Goal: Task Accomplishment & Management: Manage account settings

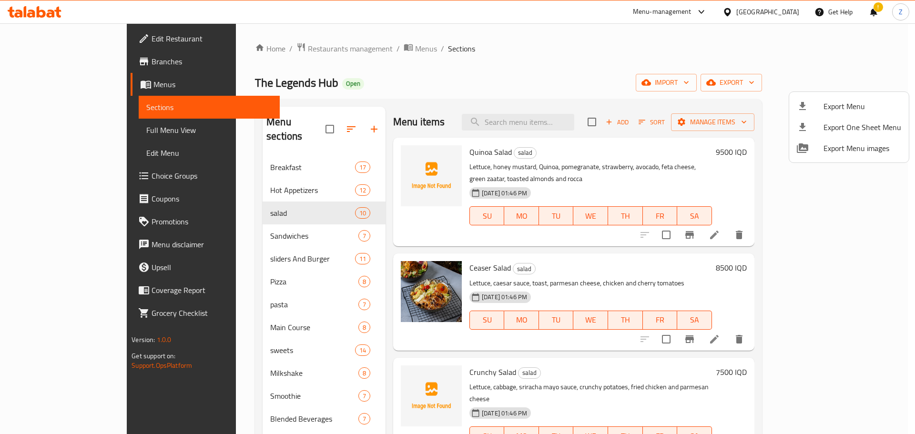
click at [289, 49] on div at bounding box center [457, 217] width 915 height 434
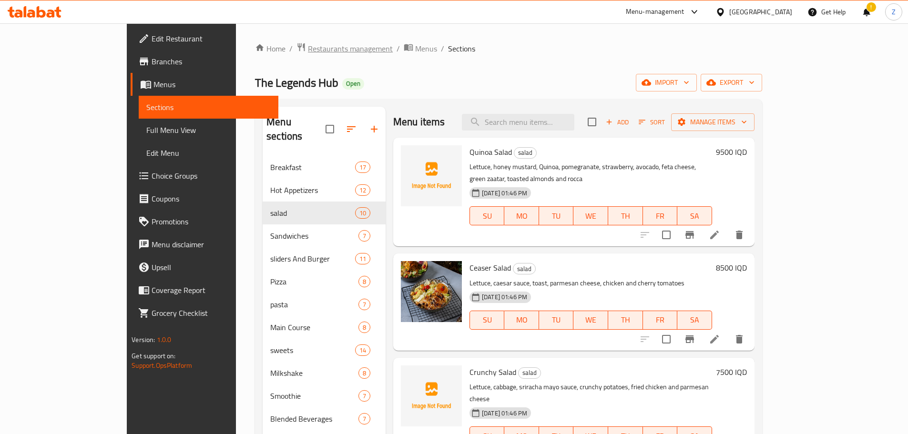
click at [308, 49] on span "Restaurants management" at bounding box center [350, 48] width 85 height 11
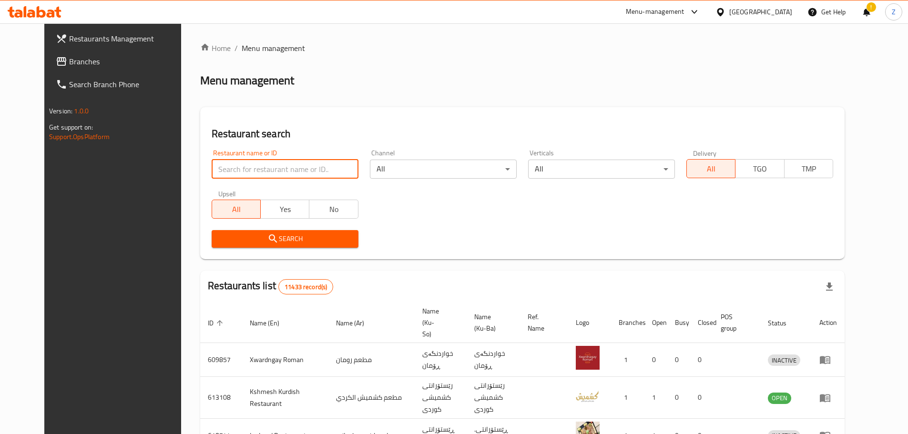
click at [299, 163] on input "search" at bounding box center [285, 169] width 147 height 19
paste input "720760"
type input "720760"
click at [276, 234] on span "Search" at bounding box center [285, 239] width 132 height 12
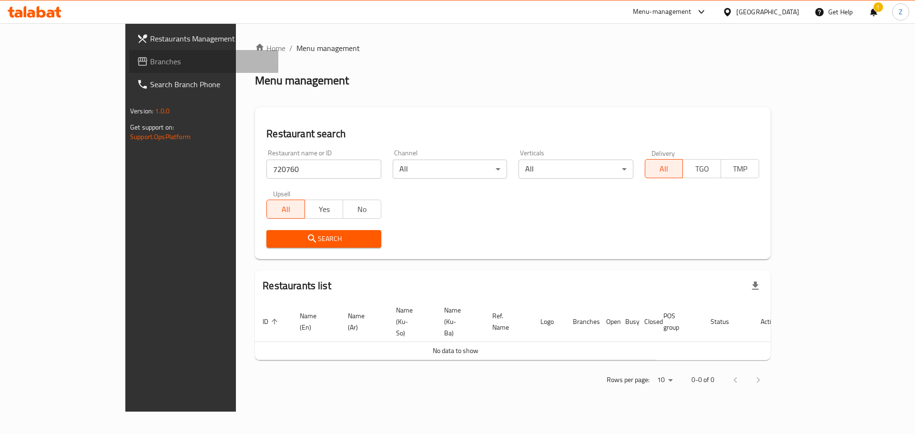
click at [129, 53] on link "Branches" at bounding box center [203, 61] width 149 height 23
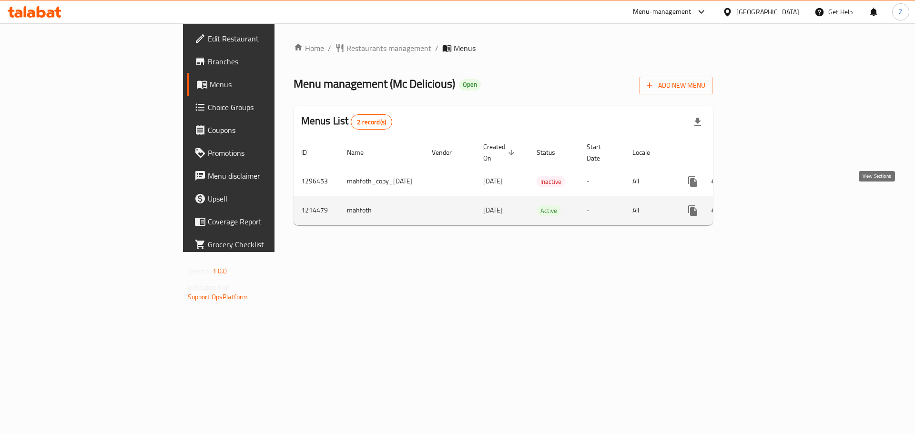
click at [767, 205] on icon "enhanced table" at bounding box center [761, 210] width 11 height 11
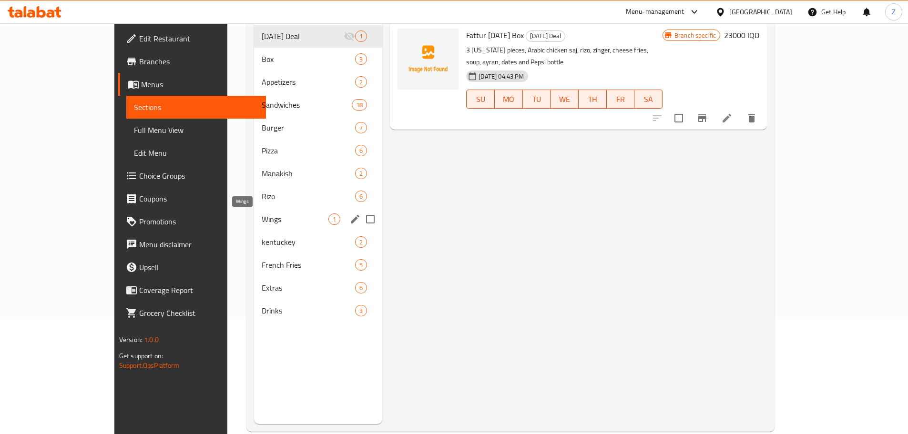
scroll to position [133, 0]
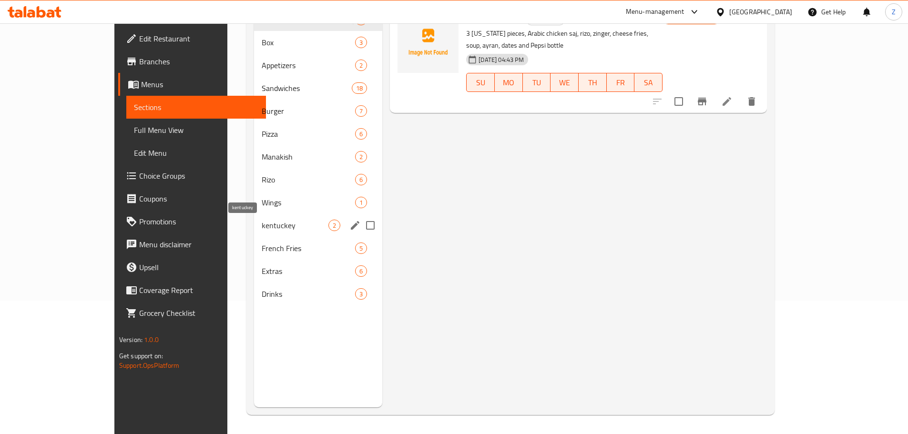
click at [262, 224] on span "kentuckey" at bounding box center [295, 225] width 67 height 11
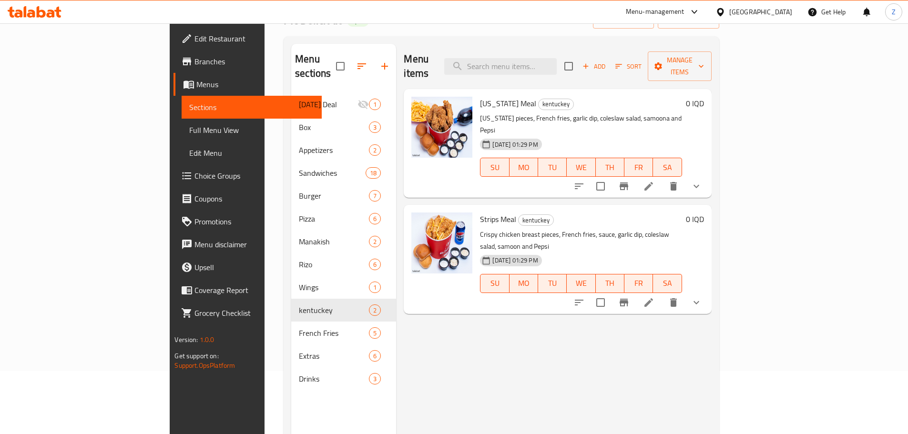
scroll to position [38, 0]
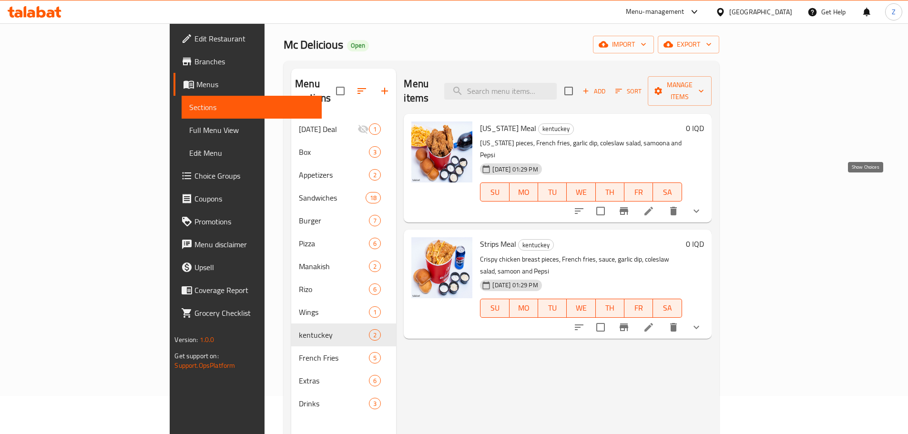
click at [702, 205] on icon "show more" at bounding box center [696, 210] width 11 height 11
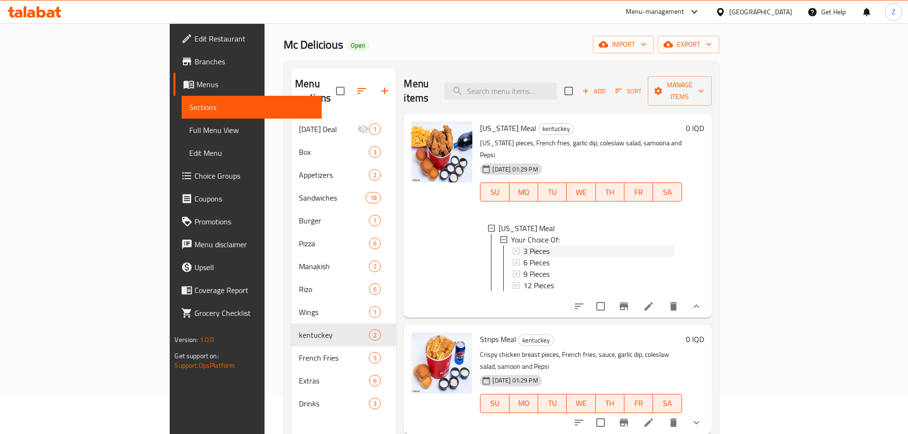
click at [523, 245] on div "3 Pieces" at bounding box center [598, 250] width 151 height 11
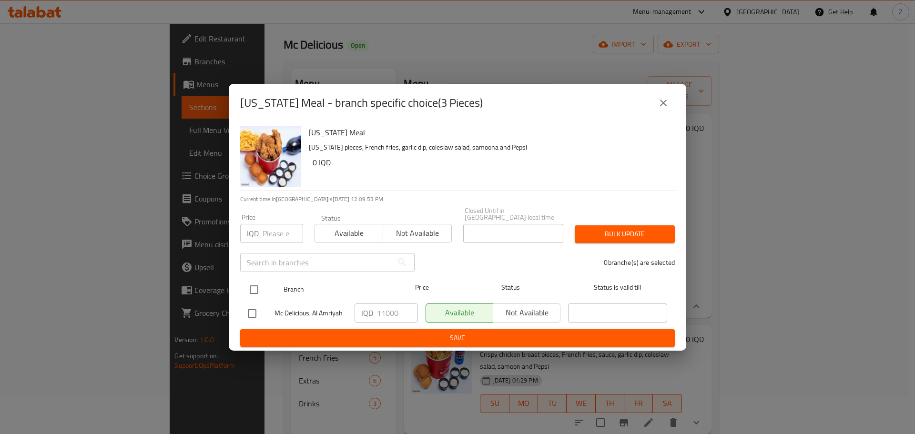
click at [245, 280] on input "checkbox" at bounding box center [254, 290] width 20 height 20
checkbox input "true"
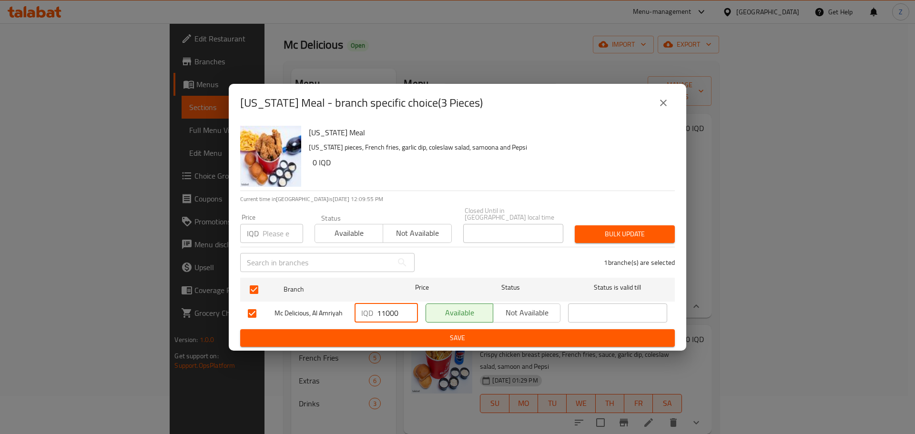
drag, startPoint x: 391, startPoint y: 307, endPoint x: 386, endPoint y: 308, distance: 5.8
click at [386, 308] on input "11000" at bounding box center [397, 313] width 41 height 19
type input "11500"
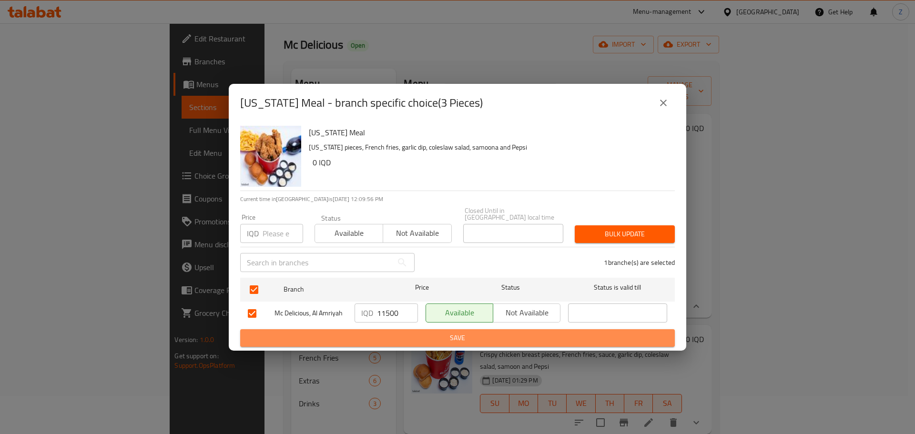
click at [431, 332] on span "Save" at bounding box center [457, 338] width 419 height 12
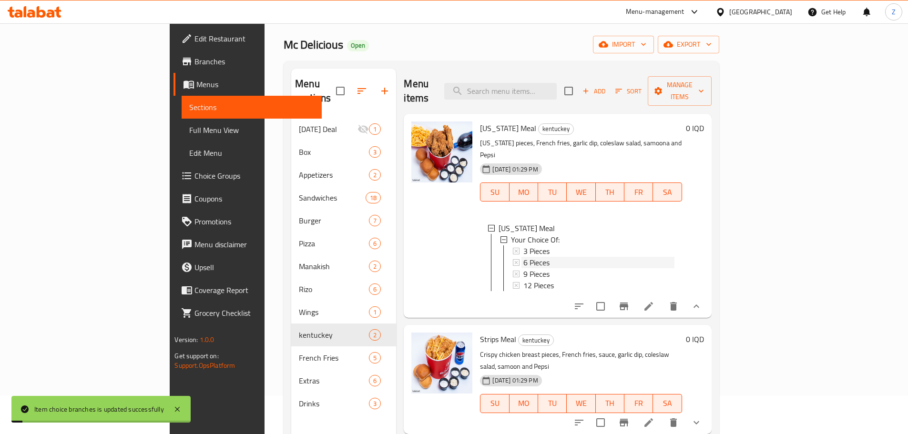
click at [523, 257] on span "6 Pieces" at bounding box center [536, 262] width 26 height 11
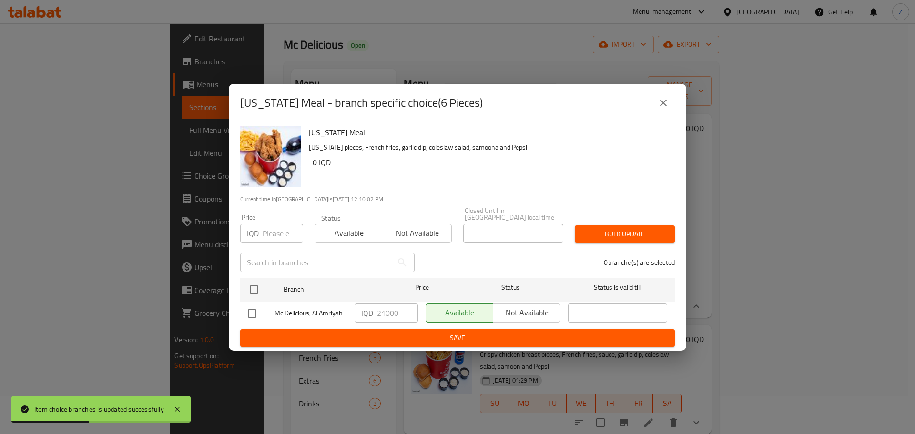
click at [661, 113] on button "close" at bounding box center [663, 102] width 23 height 23
